Goal: Transaction & Acquisition: Download file/media

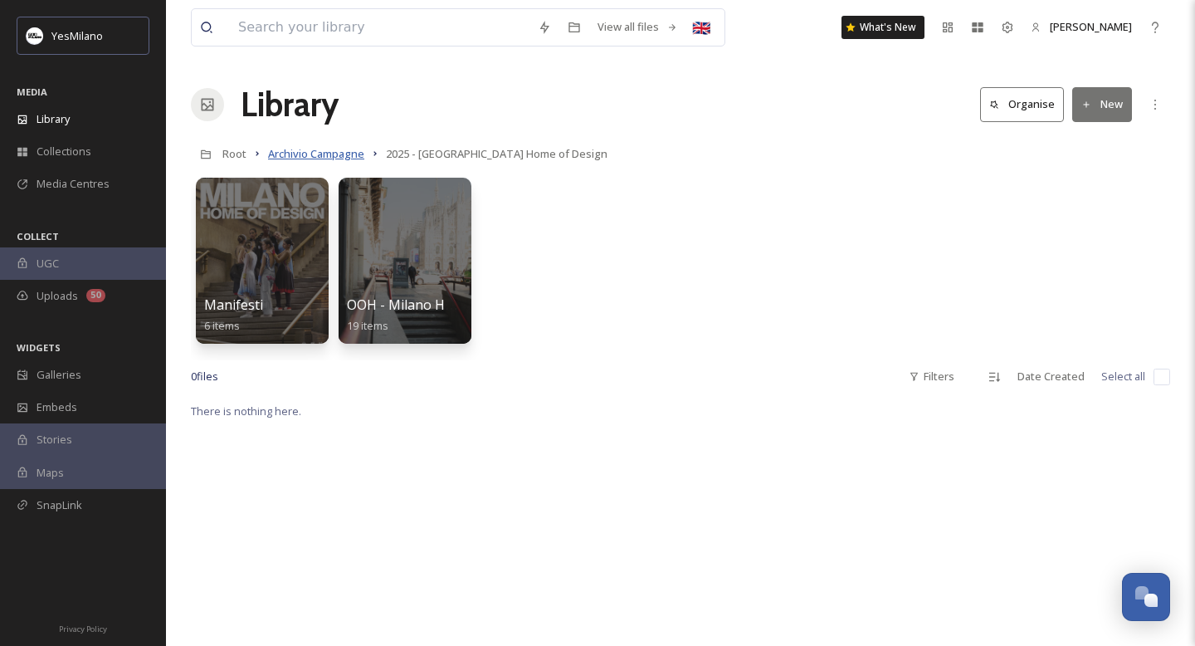
click at [319, 158] on span "Archivio Campagne" at bounding box center [316, 153] width 96 height 15
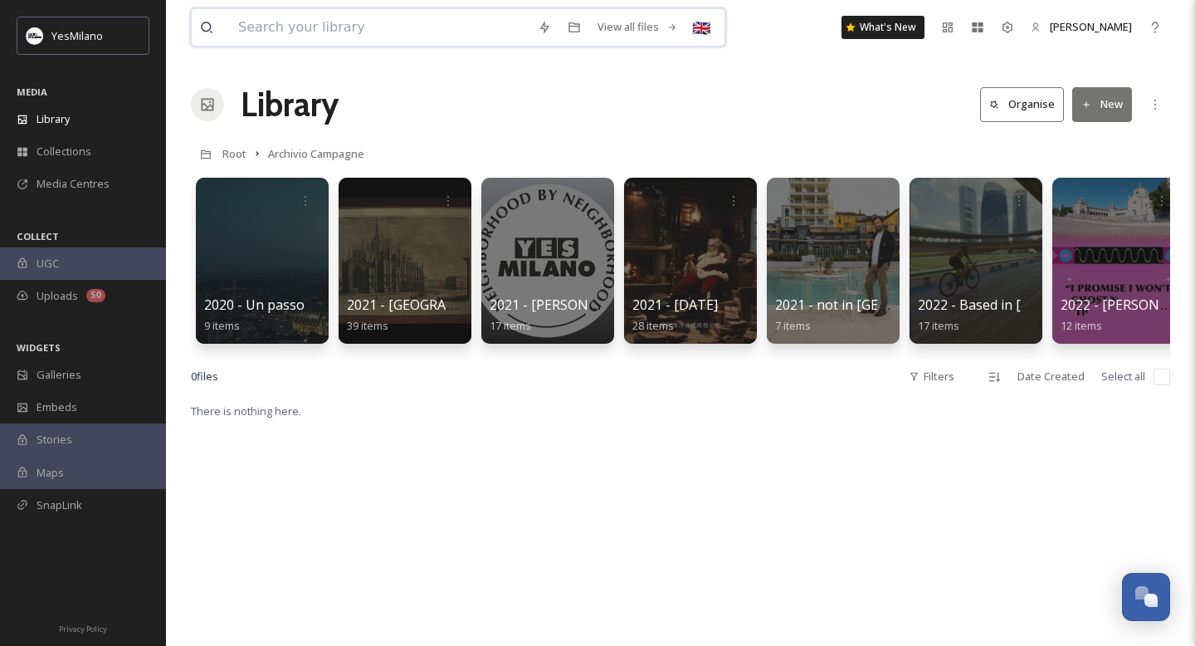
click at [452, 29] on input at bounding box center [380, 27] width 300 height 37
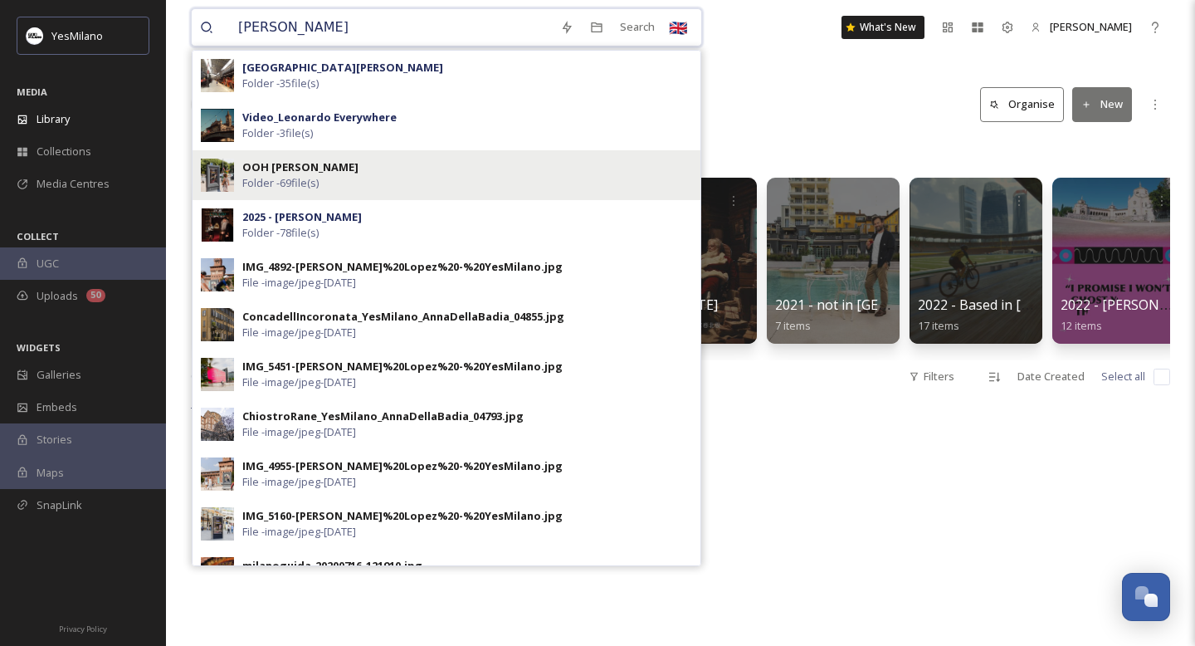
type input "[PERSON_NAME]"
click at [310, 166] on strong "OOH [PERSON_NAME]" at bounding box center [300, 166] width 116 height 15
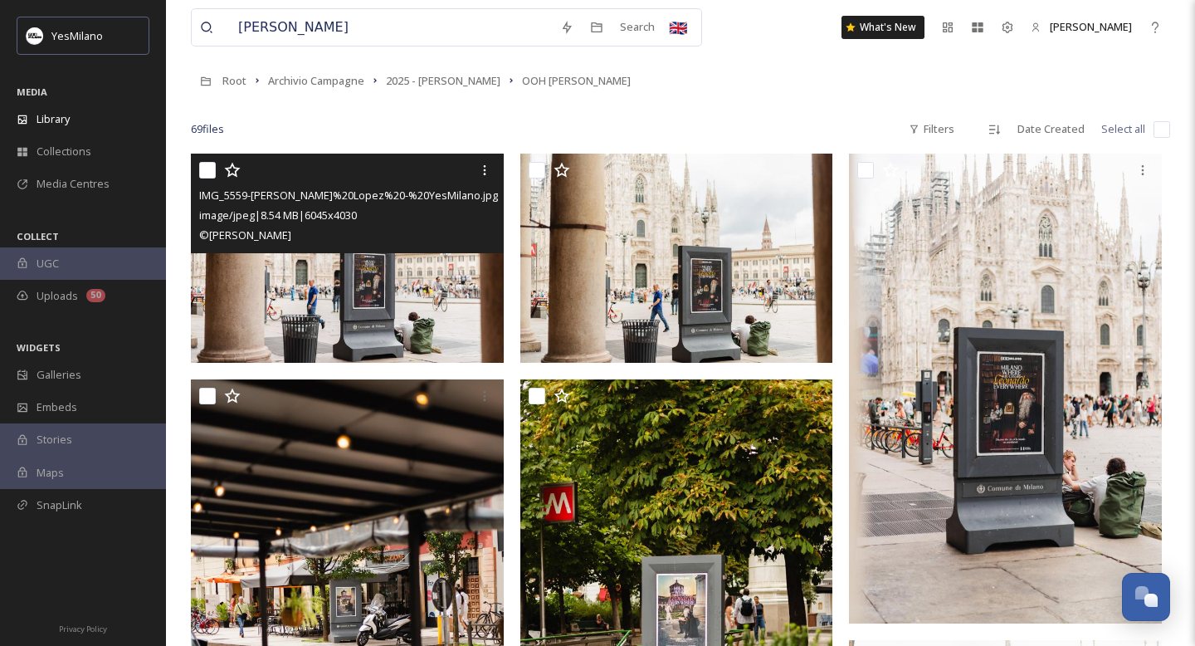
scroll to position [74, 0]
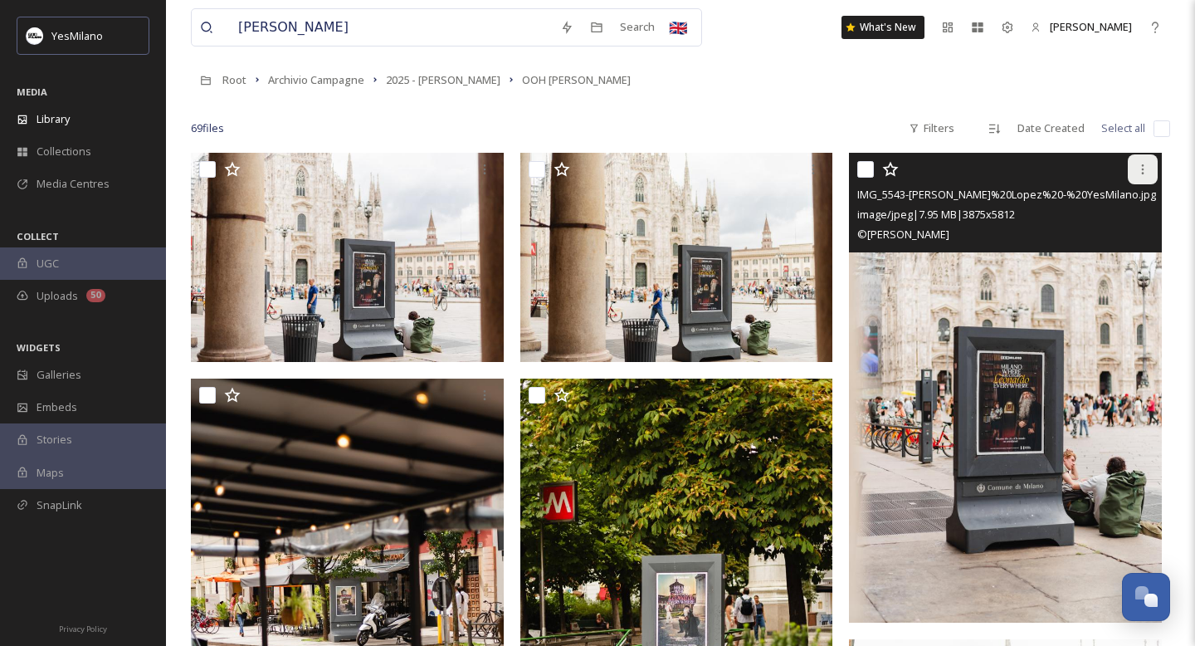
click at [1142, 168] on icon at bounding box center [1142, 169] width 13 height 13
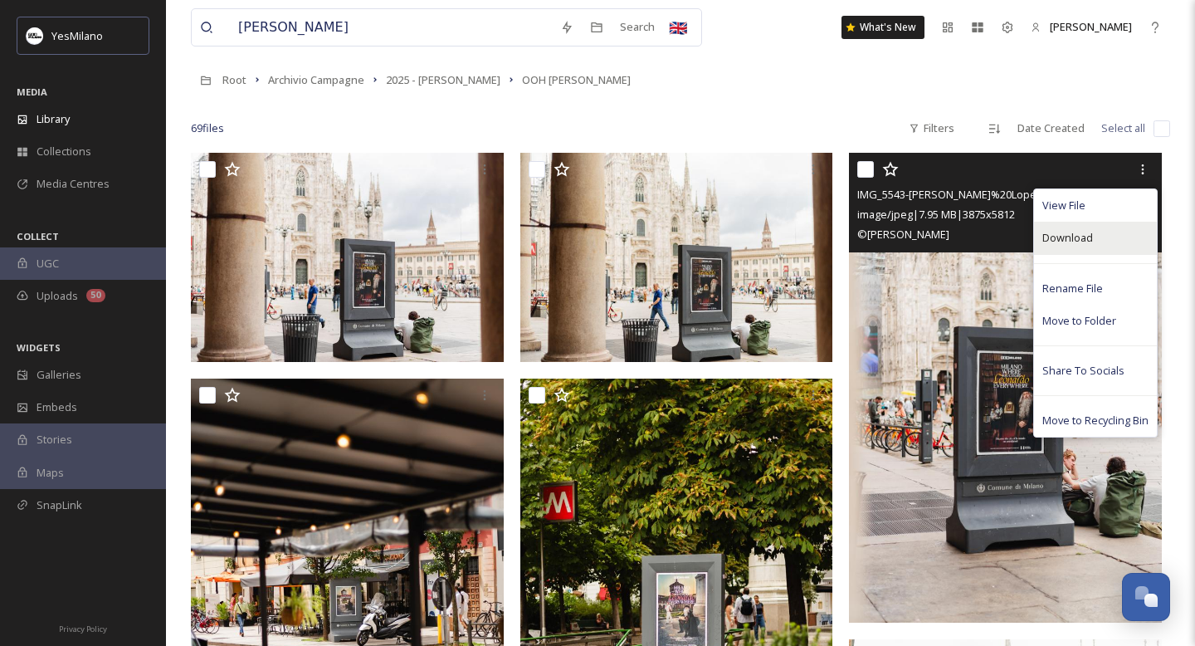
click at [1099, 244] on div "Download" at bounding box center [1095, 238] width 123 height 32
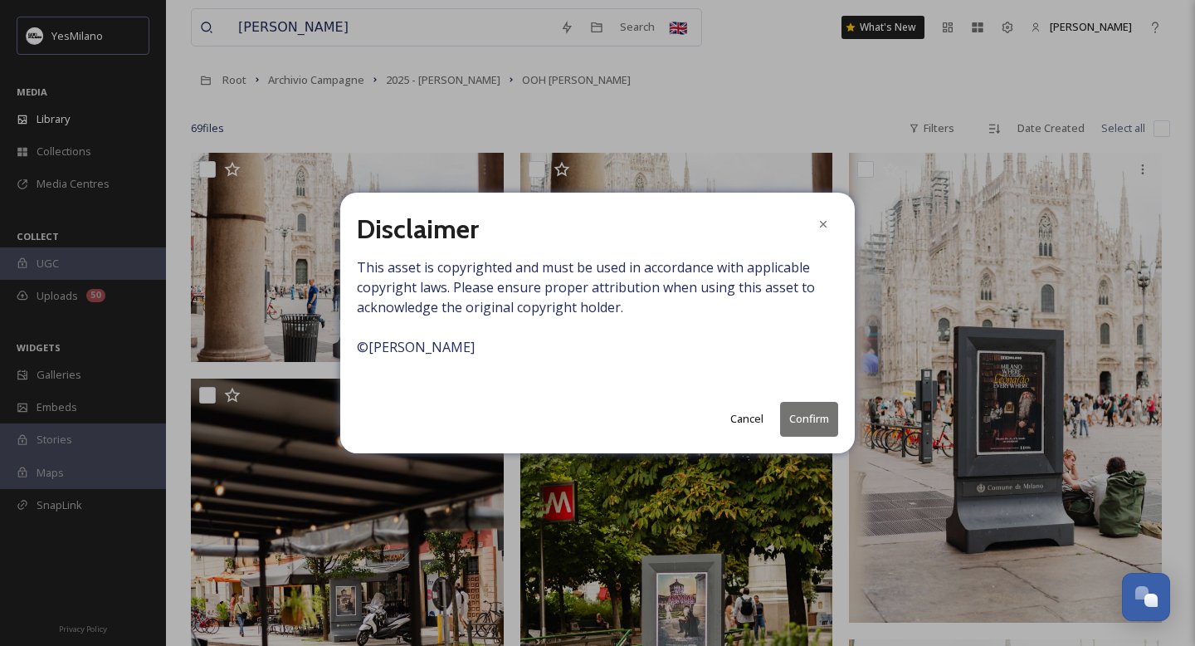
click at [799, 412] on button "Confirm" at bounding box center [809, 419] width 58 height 34
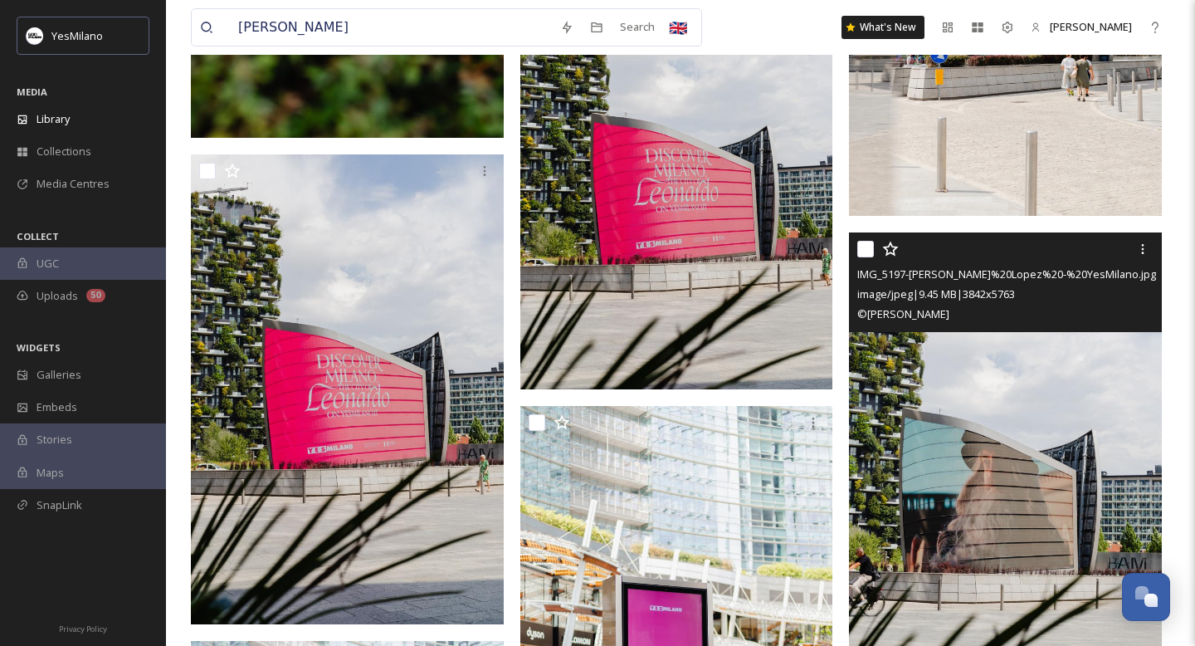
scroll to position [4819, 0]
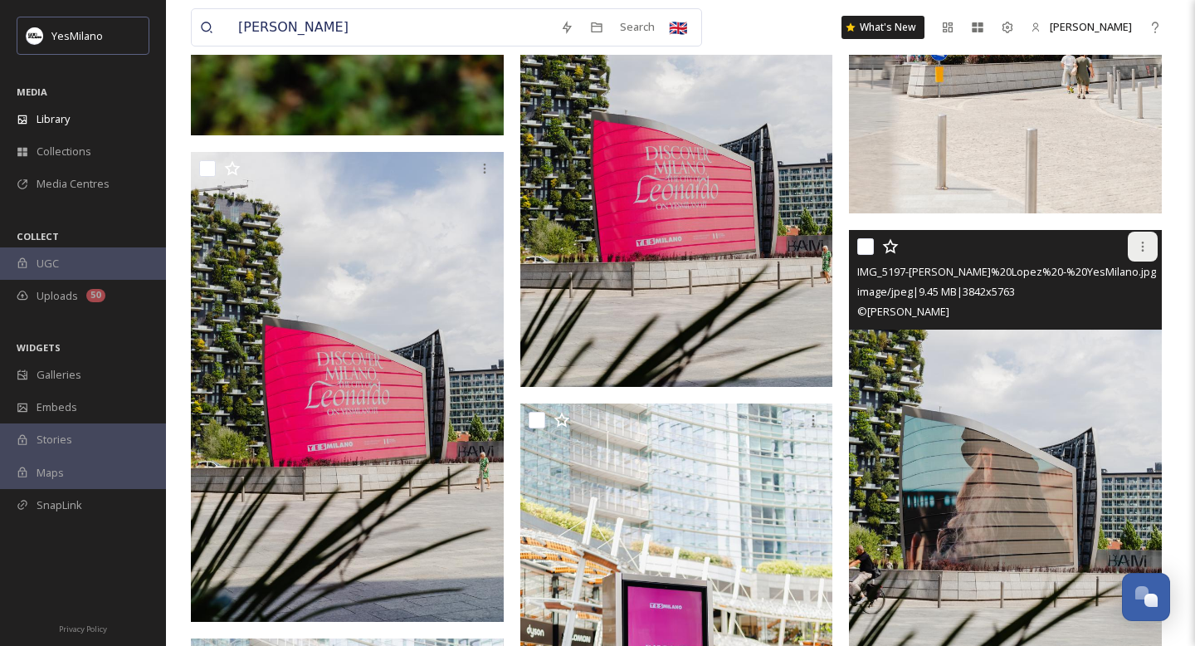
click at [1143, 247] on icon at bounding box center [1142, 246] width 13 height 13
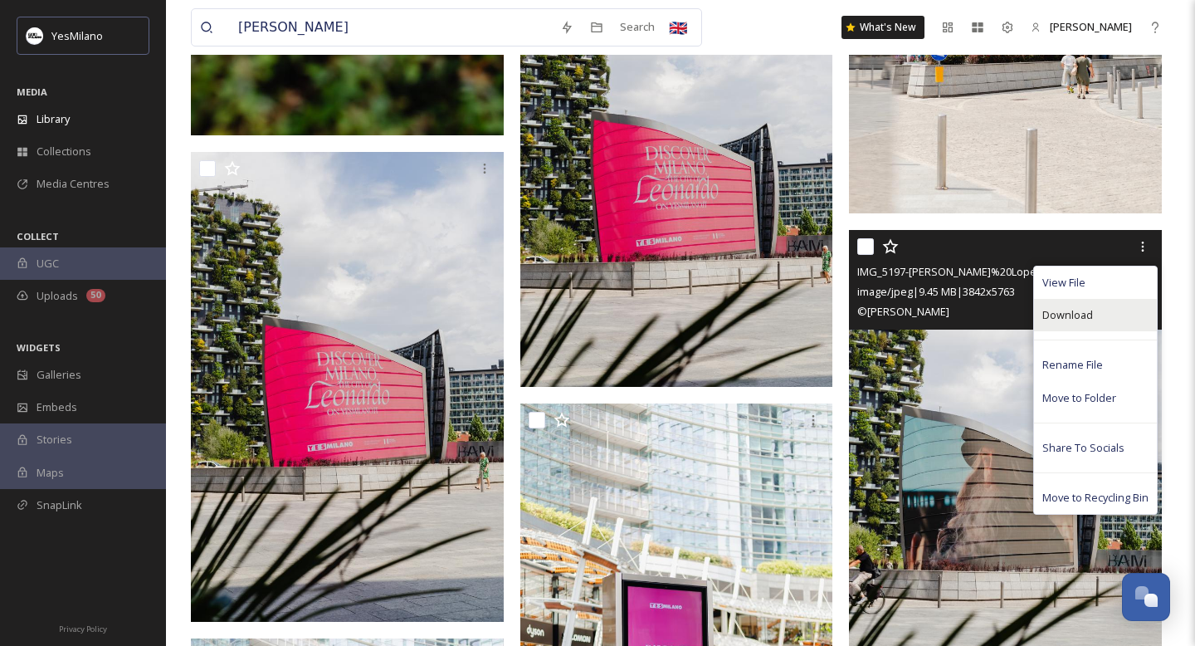
click at [1107, 309] on div "Download" at bounding box center [1095, 315] width 123 height 32
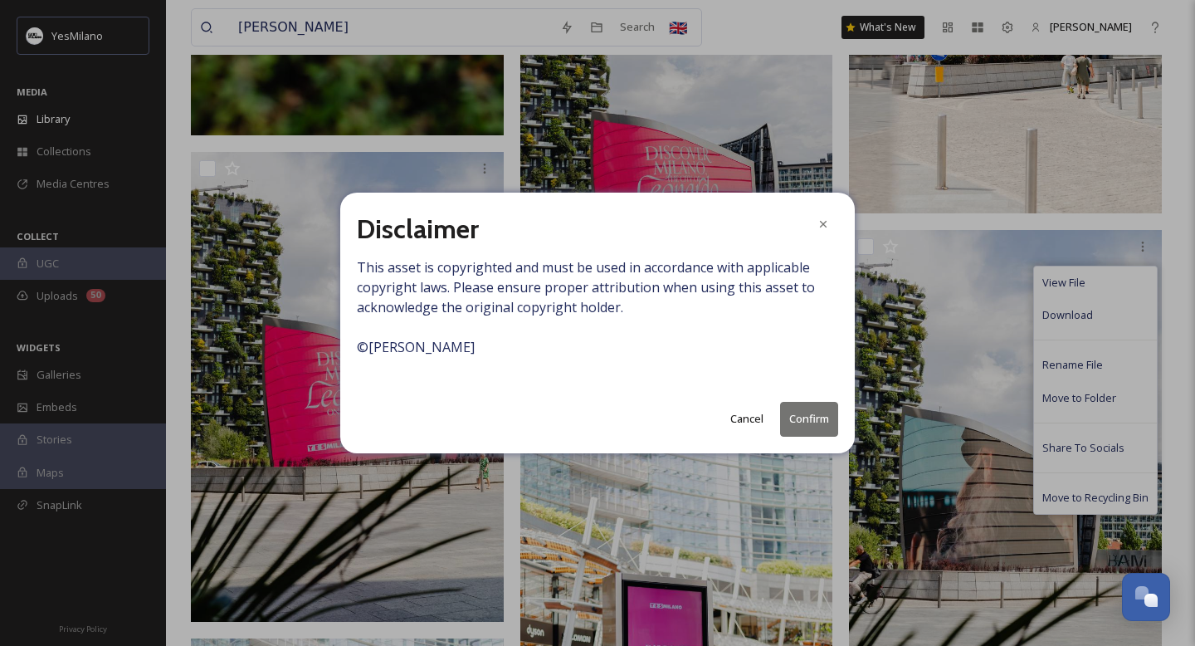
click at [826, 428] on button "Confirm" at bounding box center [809, 419] width 58 height 34
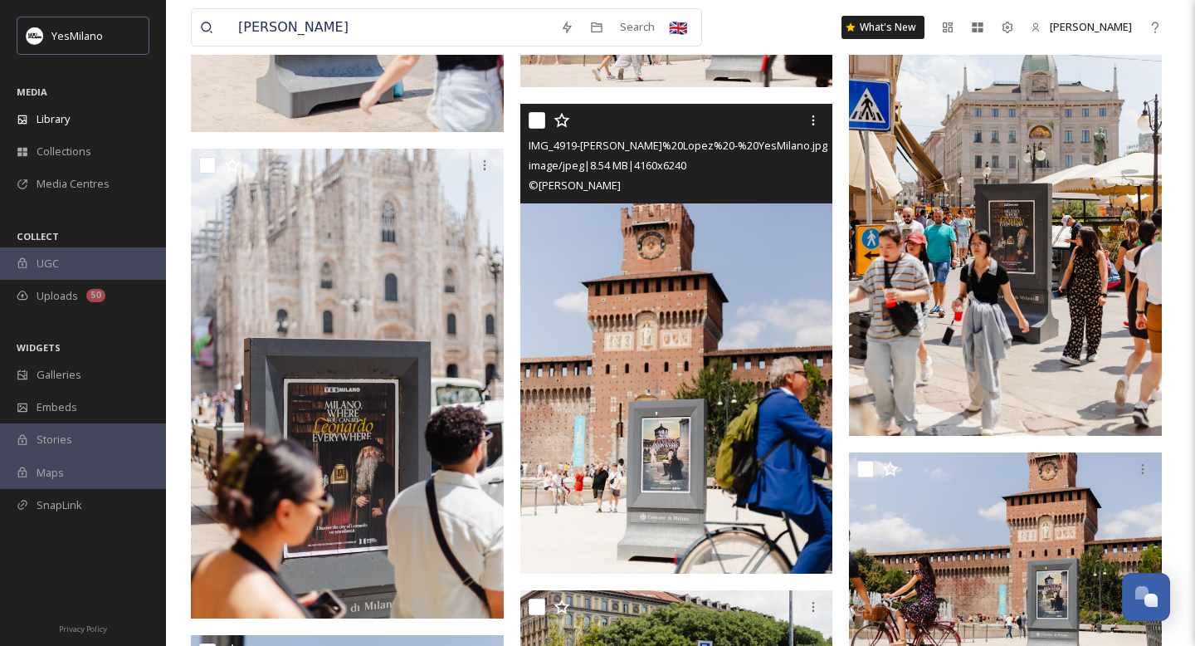
scroll to position [7961, 0]
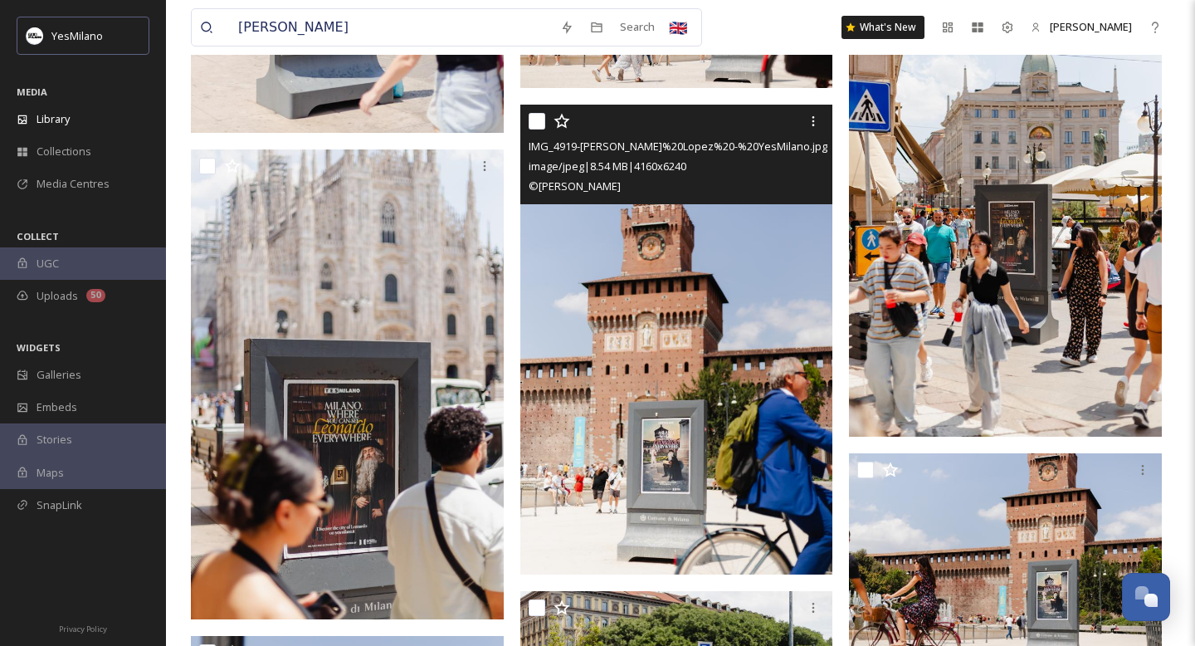
click at [751, 241] on img at bounding box center [676, 340] width 313 height 470
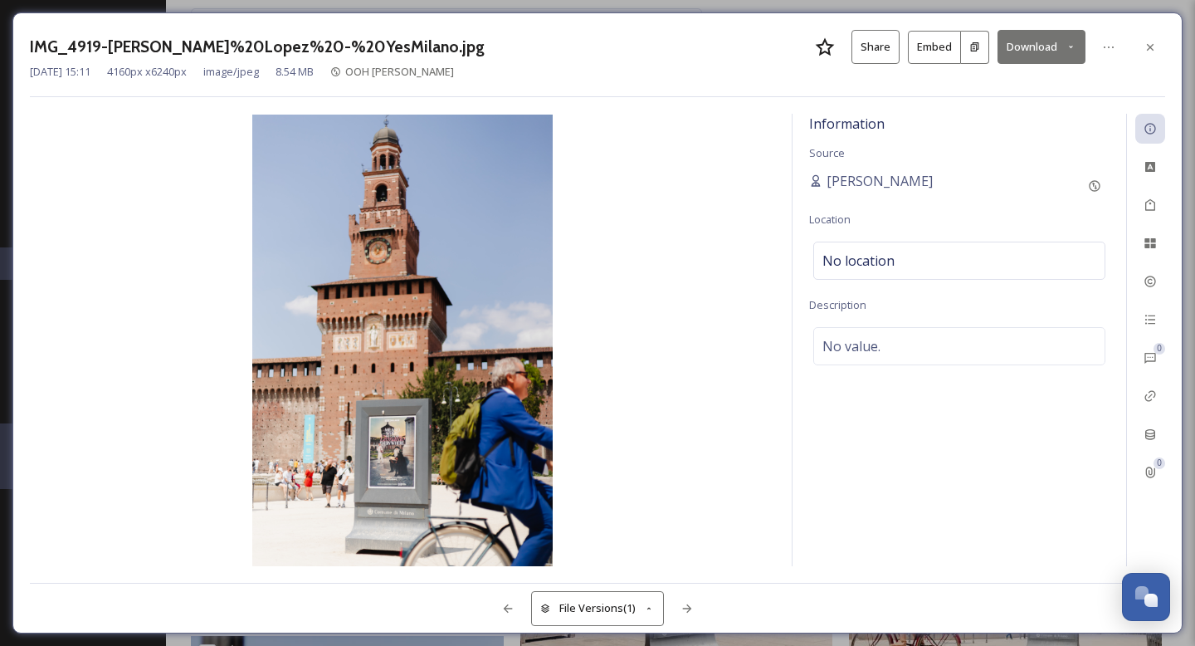
click at [1045, 48] on button "Download" at bounding box center [1041, 47] width 88 height 34
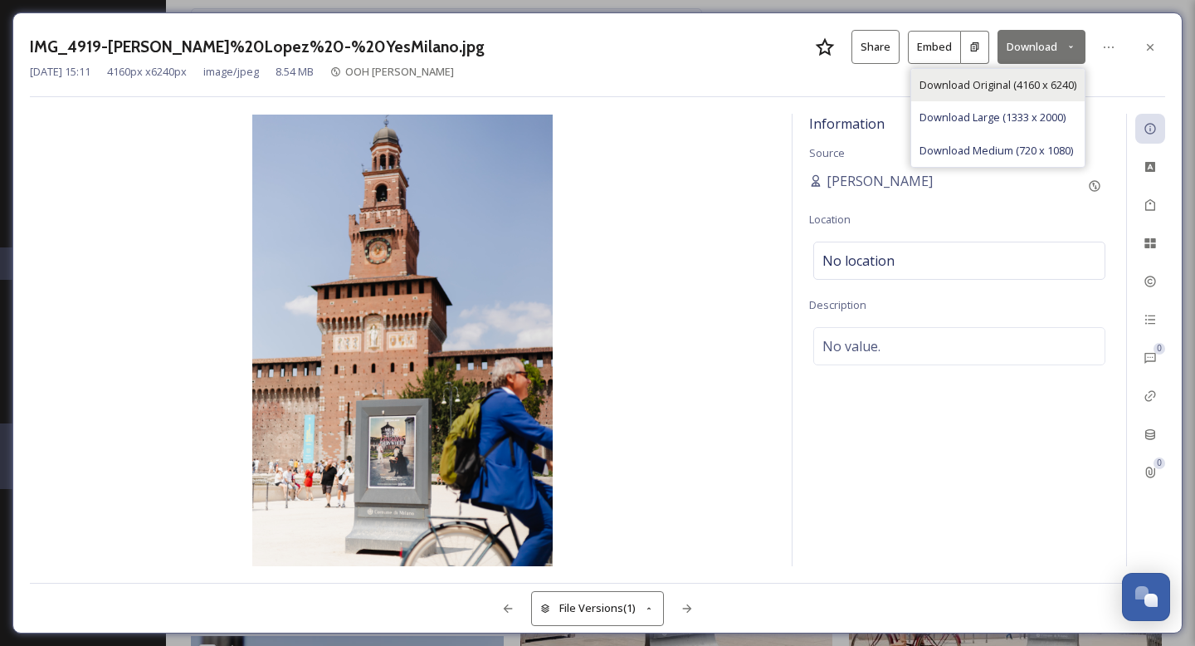
click at [1030, 91] on span "Download Original (4160 x 6240)" at bounding box center [997, 85] width 157 height 16
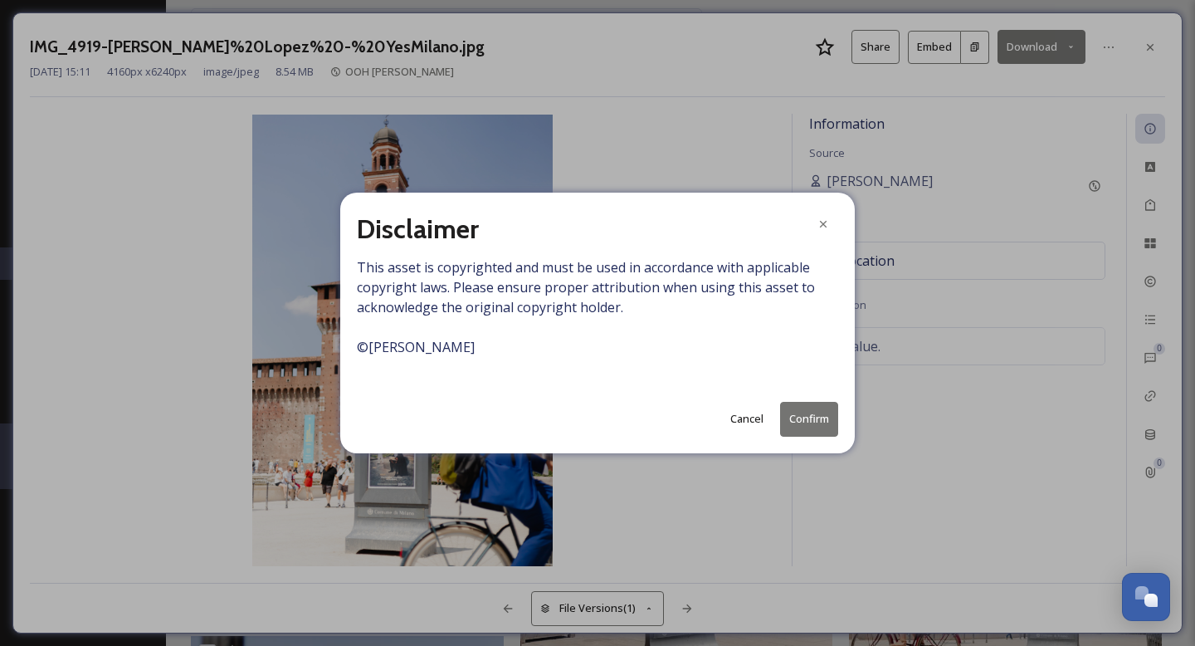
click at [825, 412] on button "Confirm" at bounding box center [809, 419] width 58 height 34
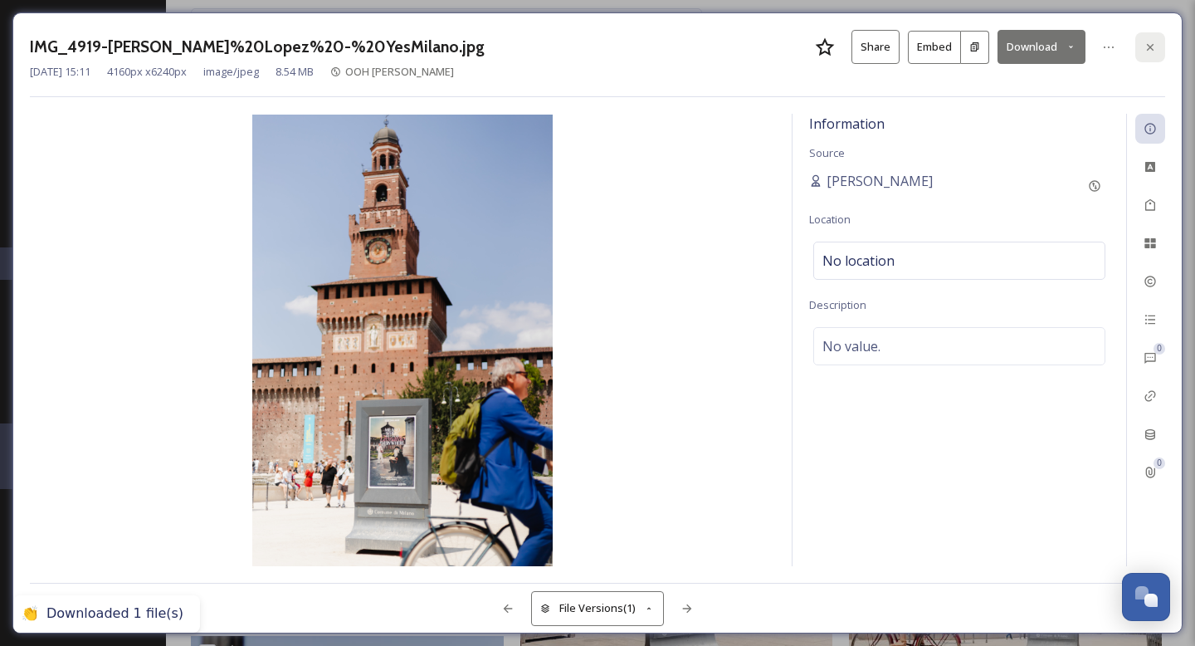
click at [1150, 53] on div at bounding box center [1150, 47] width 30 height 30
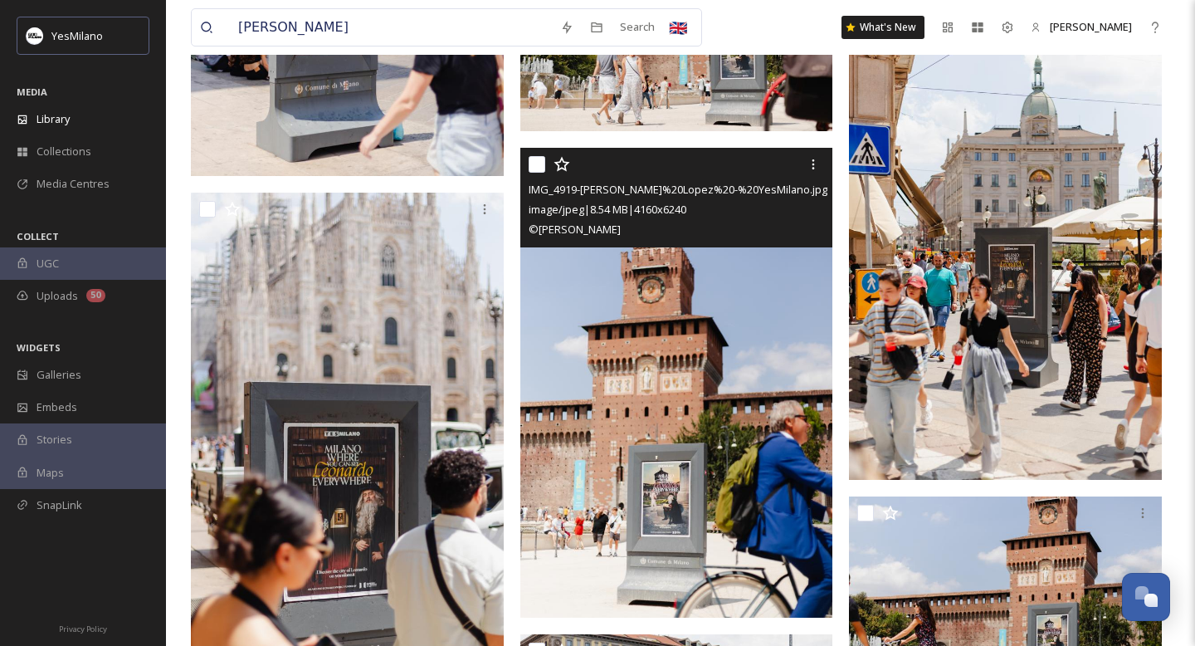
scroll to position [7900, 0]
